Goal: Transaction & Acquisition: Purchase product/service

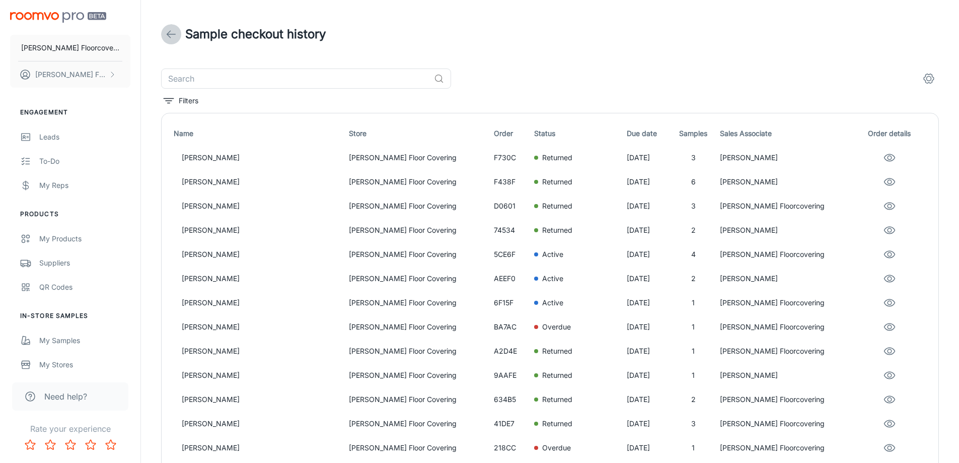
click at [173, 35] on icon at bounding box center [171, 34] width 12 height 12
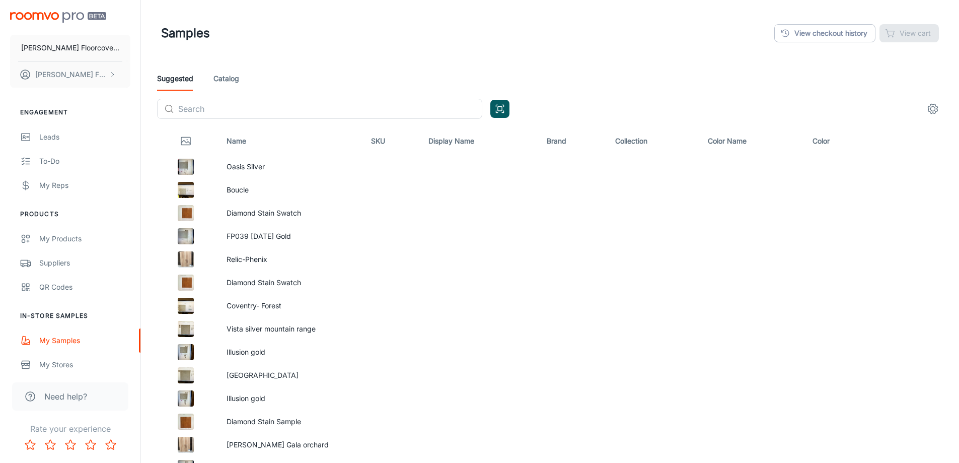
click at [225, 81] on link "Catalog" at bounding box center [227, 78] width 26 height 24
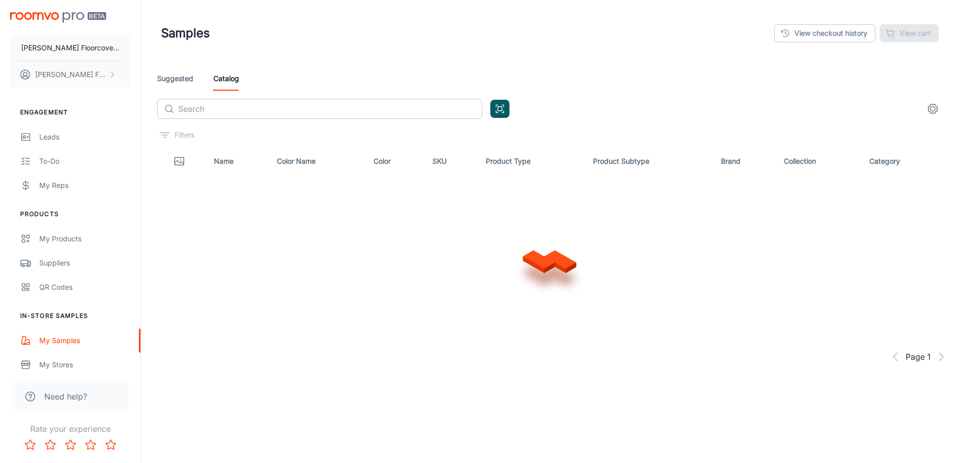
click at [227, 108] on input "text" at bounding box center [330, 109] width 304 height 20
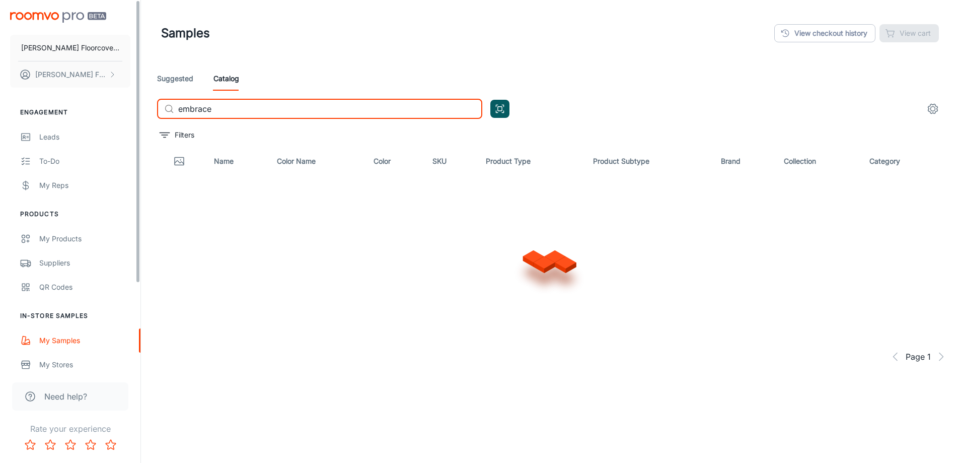
drag, startPoint x: 244, startPoint y: 104, endPoint x: 114, endPoint y: 111, distance: 130.1
click at [114, 111] on div "Frederick's Floorcovering Fredericks Floorcovering Engagement Leads To-do My Re…" at bounding box center [479, 257] width 959 height 514
type input "emergence"
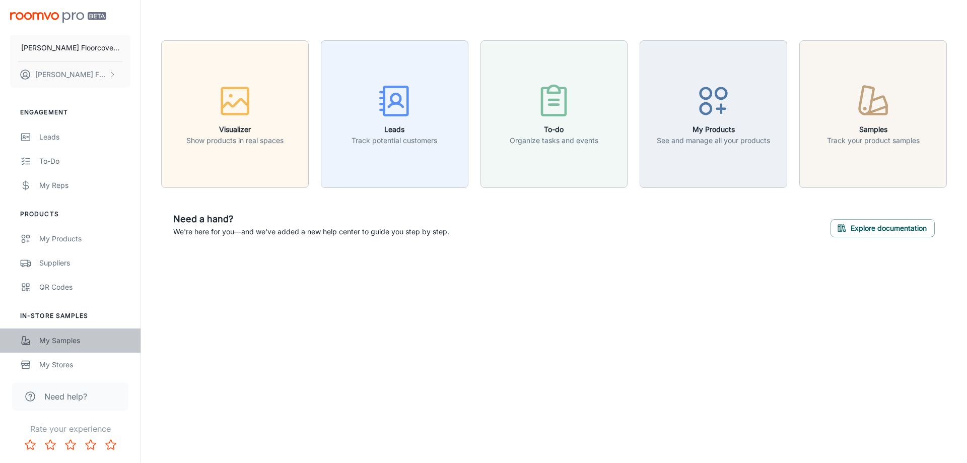
click at [71, 342] on div "My Samples" at bounding box center [84, 340] width 91 height 11
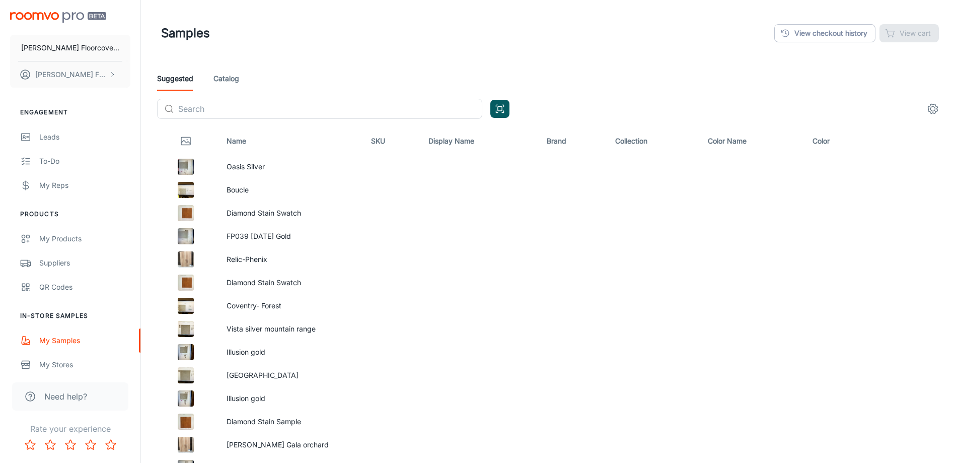
click at [240, 79] on div "Suggested Catalog" at bounding box center [550, 78] width 786 height 24
click at [228, 111] on input "text" at bounding box center [330, 109] width 304 height 20
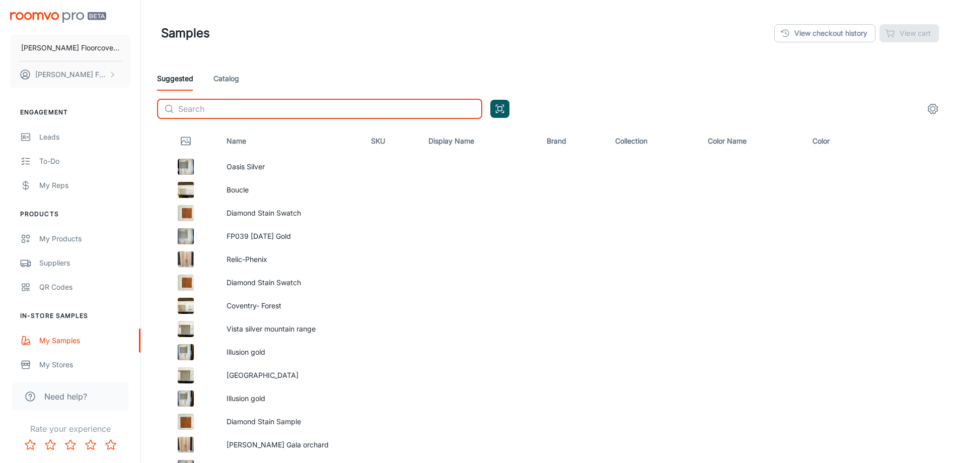
click at [232, 78] on link "Catalog" at bounding box center [227, 78] width 26 height 24
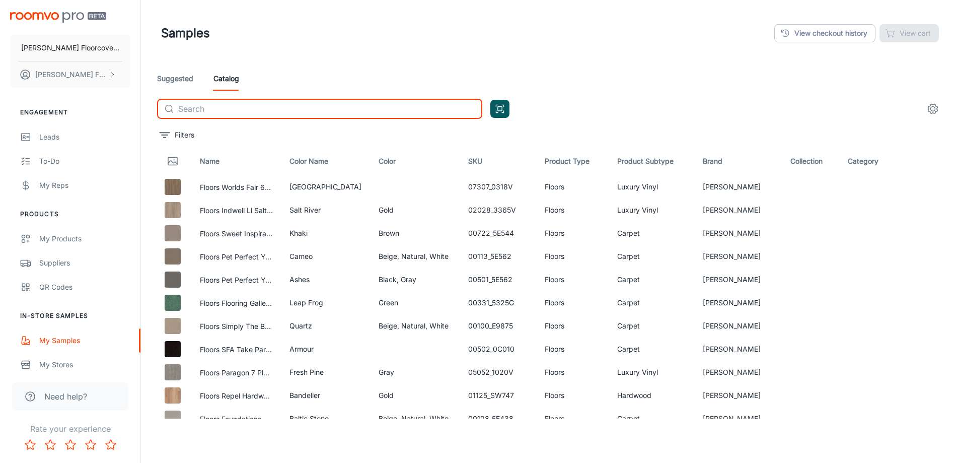
click at [231, 107] on input "text" at bounding box center [330, 109] width 304 height 20
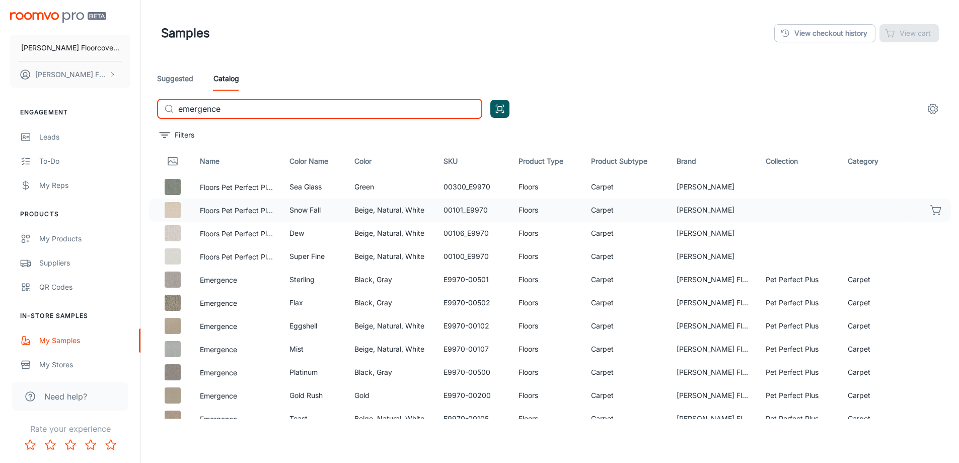
type input "emergence"
click at [931, 212] on icon "button" at bounding box center [936, 208] width 10 height 7
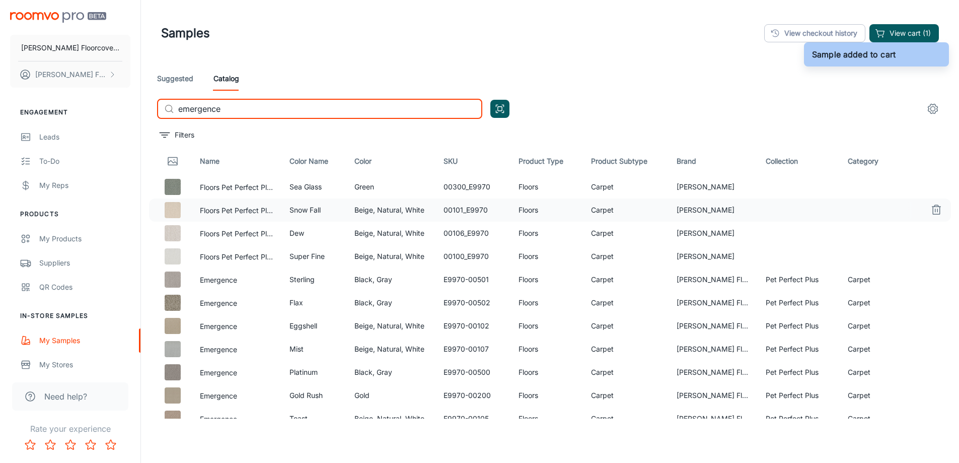
drag, startPoint x: 338, startPoint y: 108, endPoint x: 102, endPoint y: 111, distance: 235.7
click at [102, 111] on div "[PERSON_NAME] Floorcovering [PERSON_NAME] Floorcovering Engagement Leads To-do …" at bounding box center [479, 257] width 959 height 514
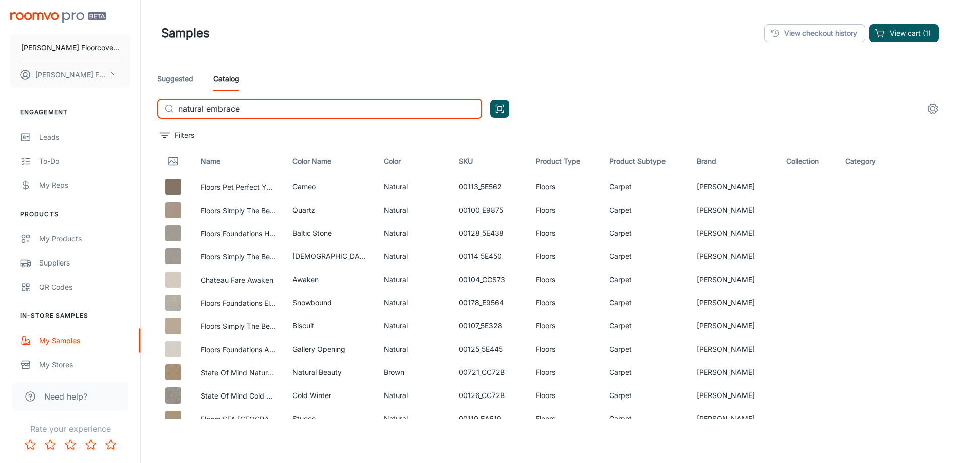
type input "natural embrace"
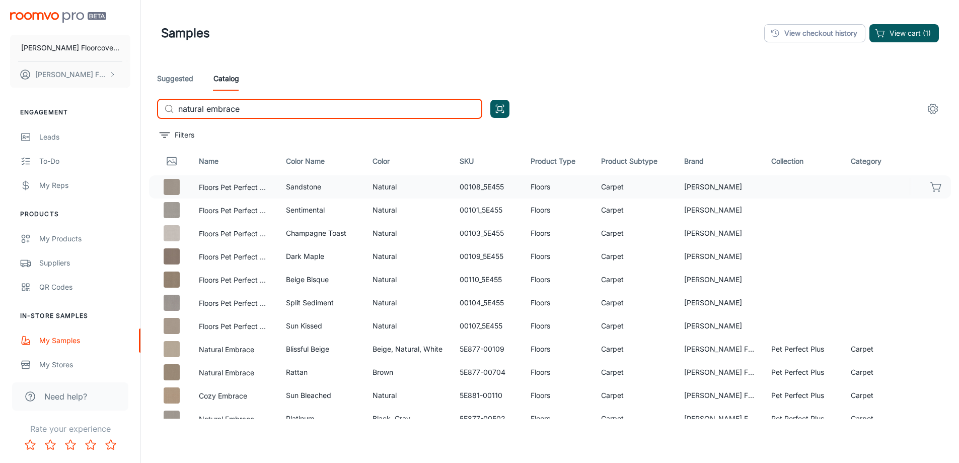
click at [932, 187] on icon "button" at bounding box center [937, 187] width 12 height 12
drag, startPoint x: 257, startPoint y: 111, endPoint x: 178, endPoint y: 115, distance: 79.2
click at [178, 115] on input "natural embrace" at bounding box center [330, 109] width 304 height 20
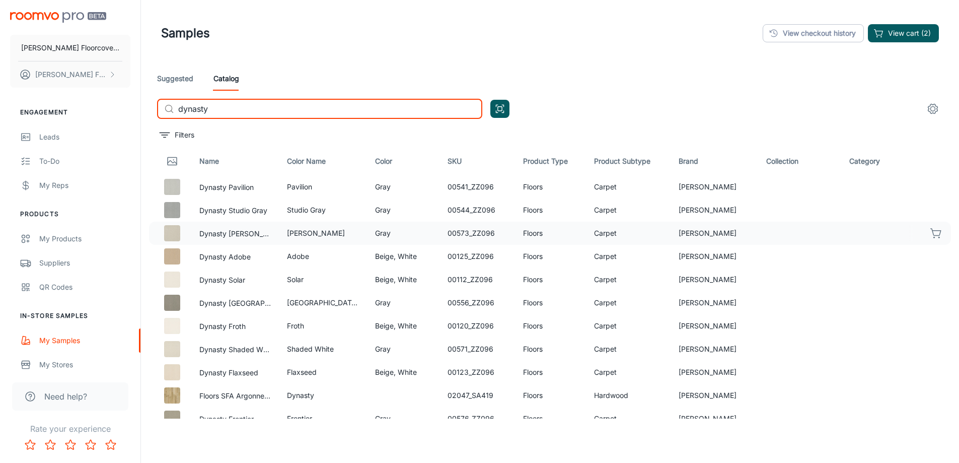
click at [931, 233] on icon "button" at bounding box center [937, 233] width 12 height 12
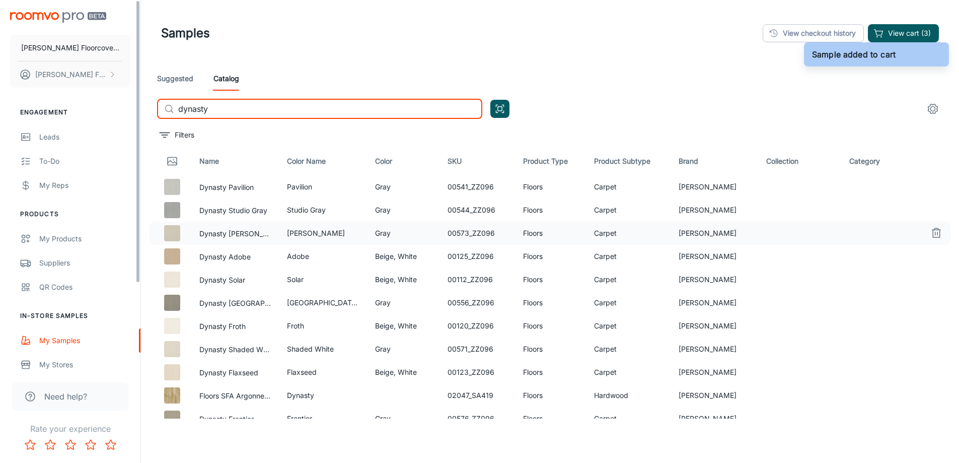
drag, startPoint x: 157, startPoint y: 113, endPoint x: 125, endPoint y: 113, distance: 32.2
click at [125, 113] on div "[PERSON_NAME] Floorcovering [PERSON_NAME] Floorcovering Engagement Leads To-do …" at bounding box center [479, 257] width 959 height 514
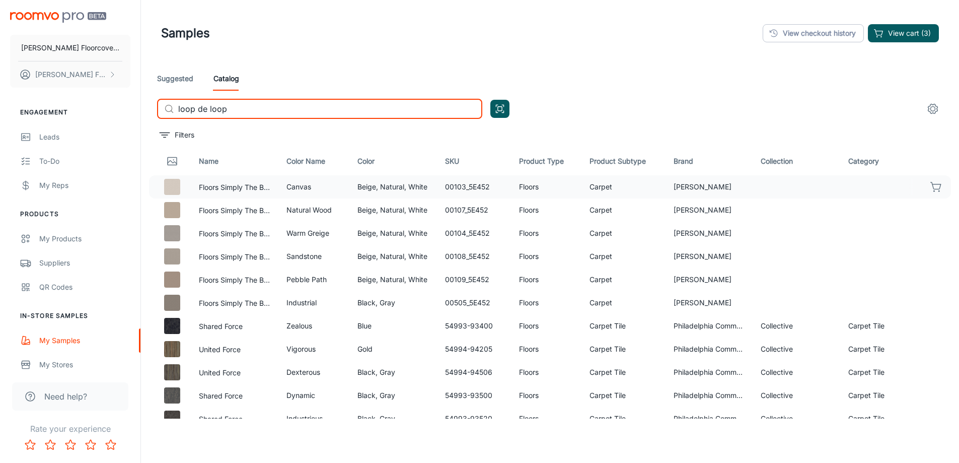
type input "loop de loop"
click at [931, 188] on icon "button" at bounding box center [937, 187] width 12 height 12
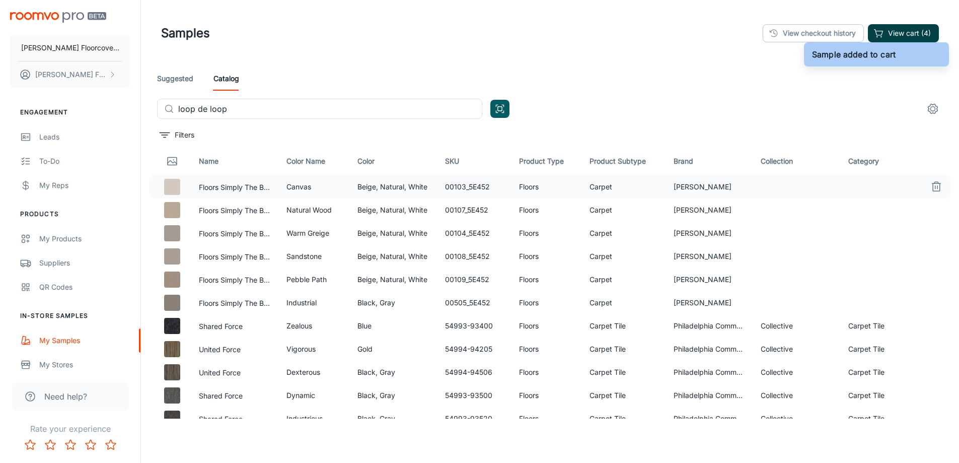
click at [921, 34] on button "View cart (4)" at bounding box center [903, 33] width 71 height 18
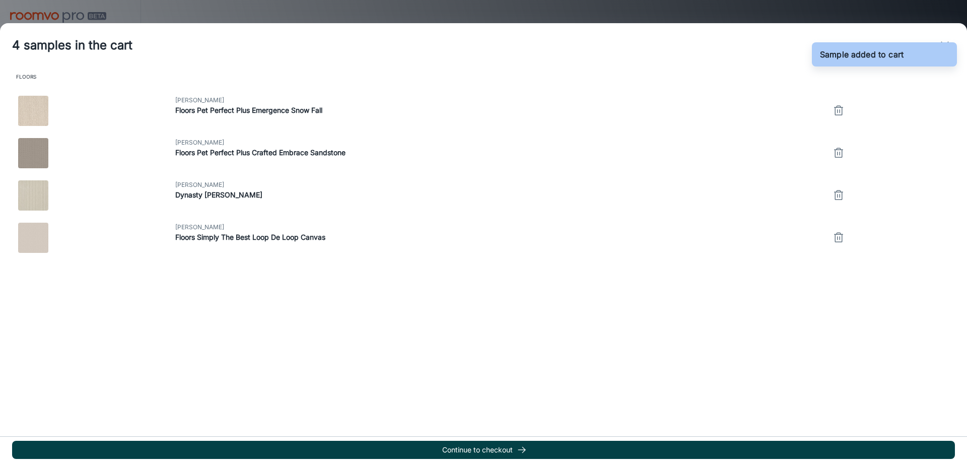
click at [518, 444] on button "Continue to checkout" at bounding box center [483, 450] width 943 height 18
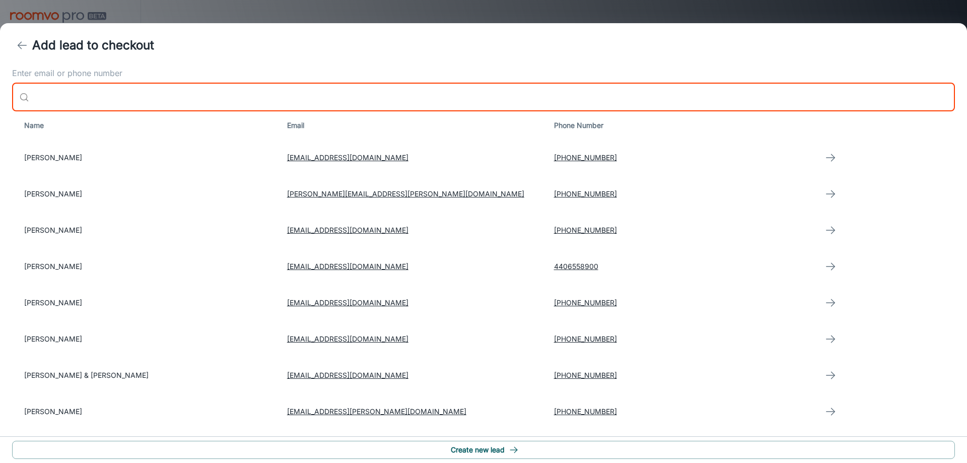
click at [146, 98] on input "Enter email or phone number" at bounding box center [494, 97] width 922 height 28
click at [501, 453] on button "Create new lead" at bounding box center [483, 450] width 943 height 18
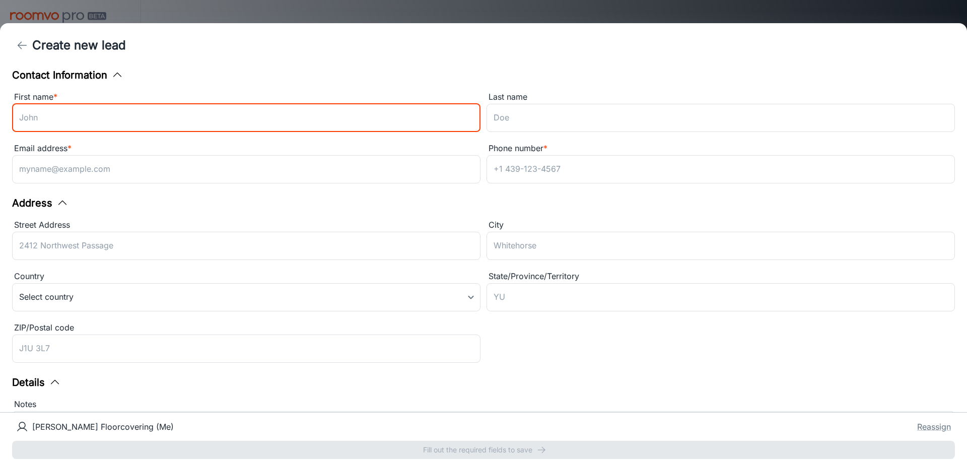
click at [73, 119] on input "First name *" at bounding box center [246, 118] width 468 height 28
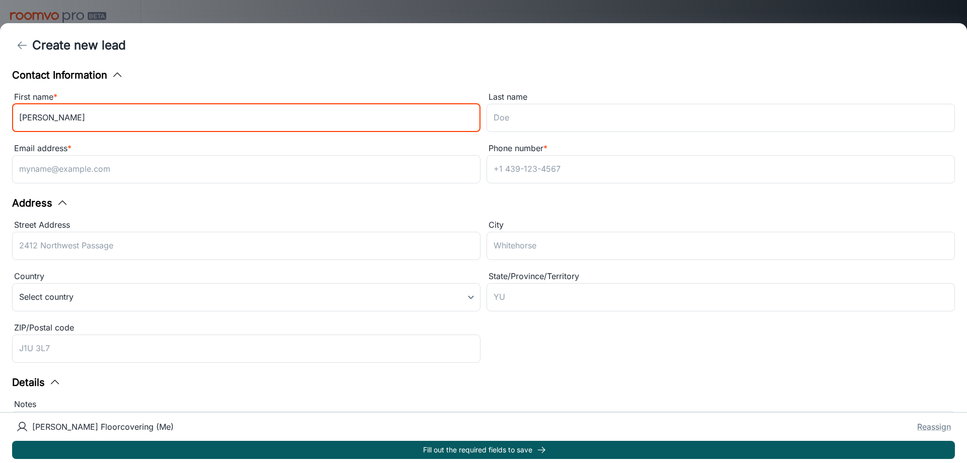
type input "[PERSON_NAME]"
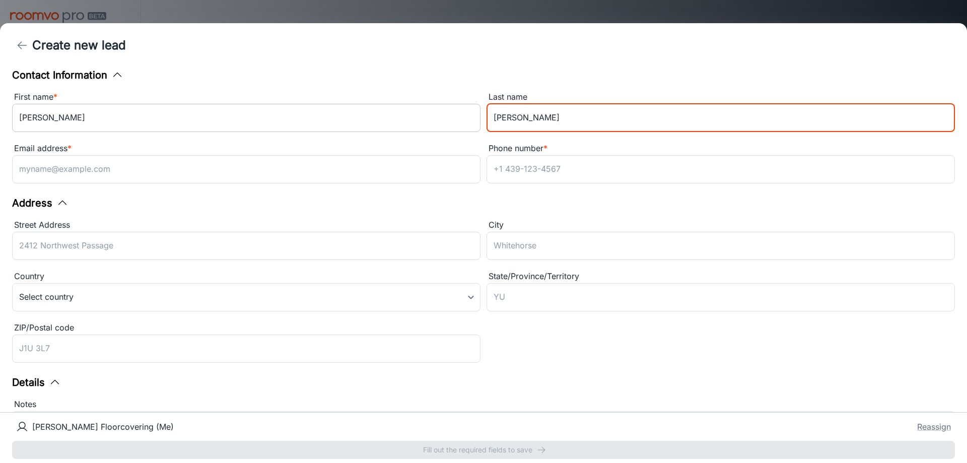
type input "[PERSON_NAME]"
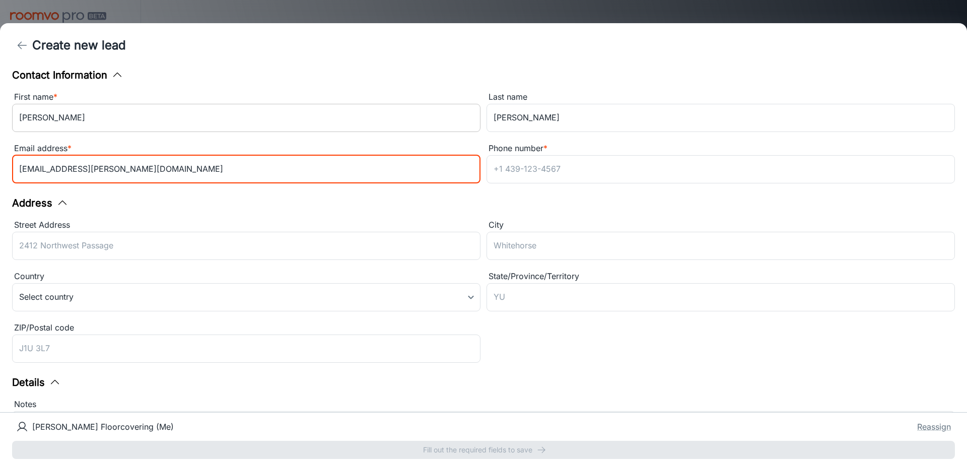
type input "[EMAIL_ADDRESS][PERSON_NAME][DOMAIN_NAME]"
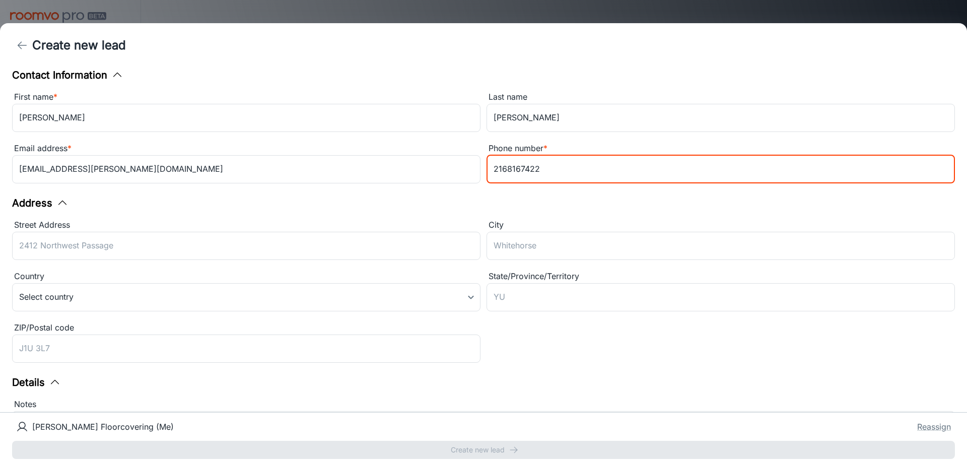
type input "2168167422"
click at [376, 213] on div "Address Street Address ​ City ​ Country Select country ​ State/Province/Territo…" at bounding box center [483, 280] width 943 height 171
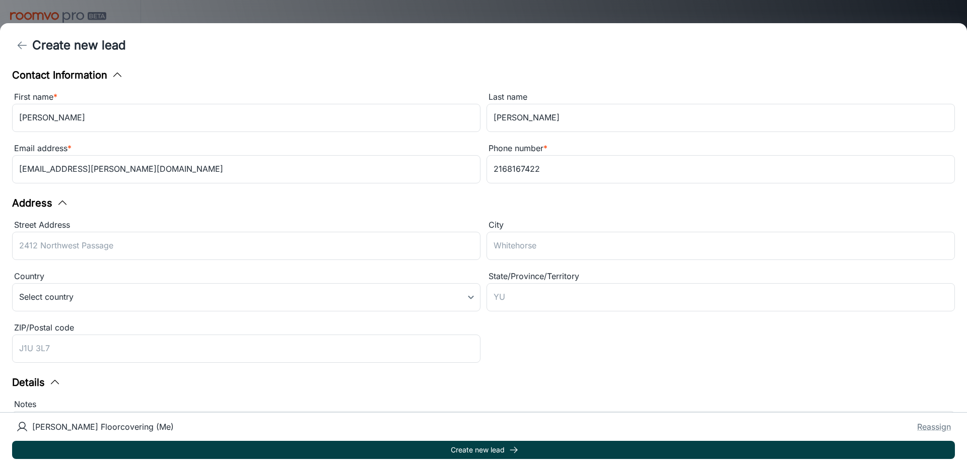
click at [482, 450] on button "Create new lead" at bounding box center [483, 450] width 943 height 18
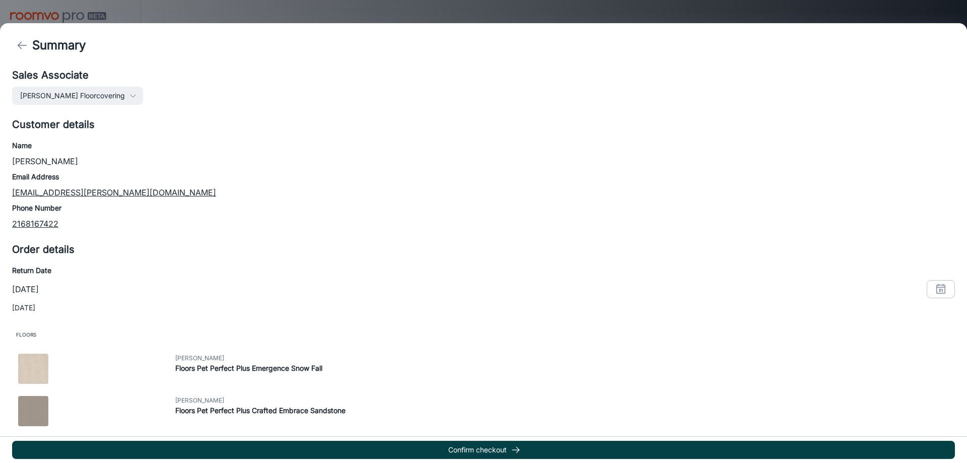
click at [529, 444] on button "Confirm checkout" at bounding box center [483, 450] width 943 height 18
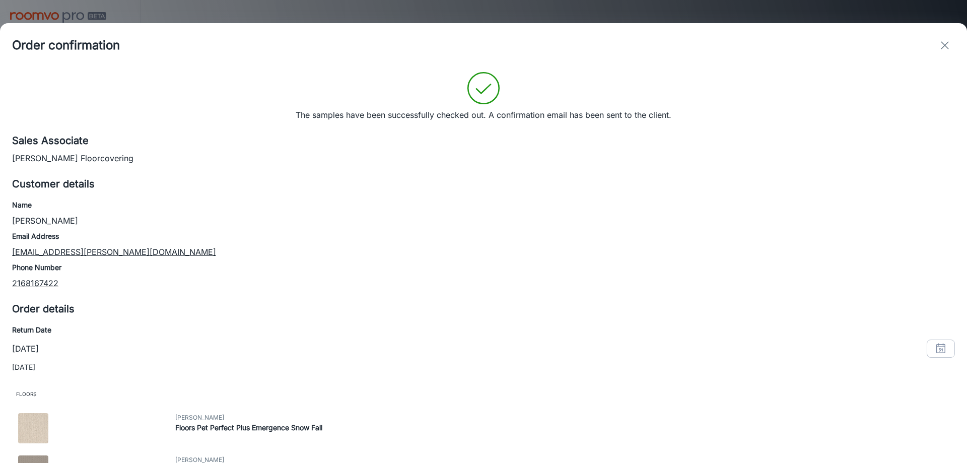
click at [946, 49] on icon "exit" at bounding box center [945, 45] width 12 height 12
